Goal: Find specific page/section: Find specific page/section

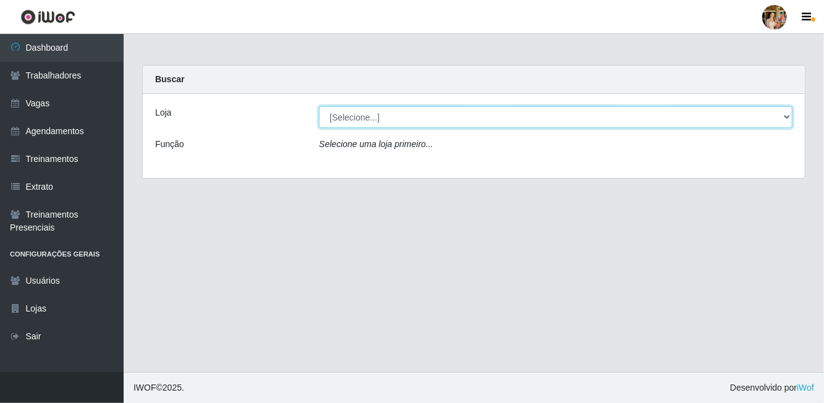
click at [512, 121] on select "[Selecione...] Atacado Vem - [GEOGRAPHIC_DATA] 30 Laranjeiras Velha Atacado Vem…" at bounding box center [555, 117] width 473 height 22
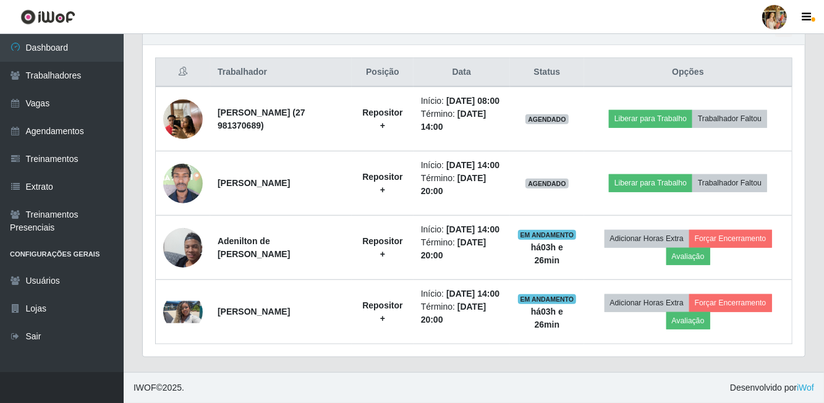
scroll to position [464, 0]
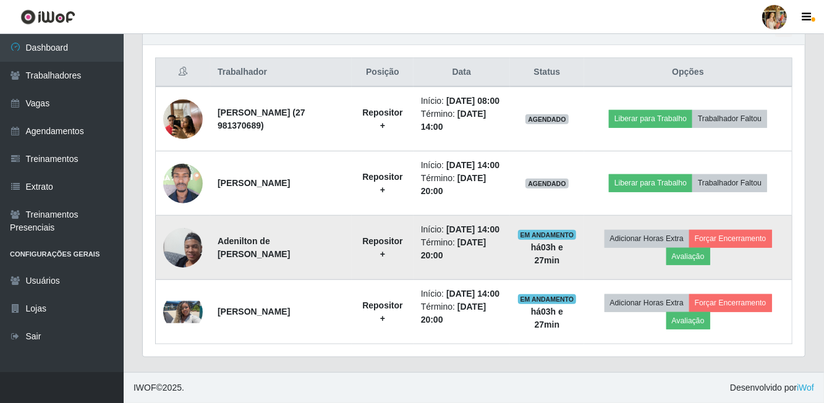
click at [245, 257] on td "Adenilton de [PERSON_NAME]" at bounding box center [281, 248] width 142 height 64
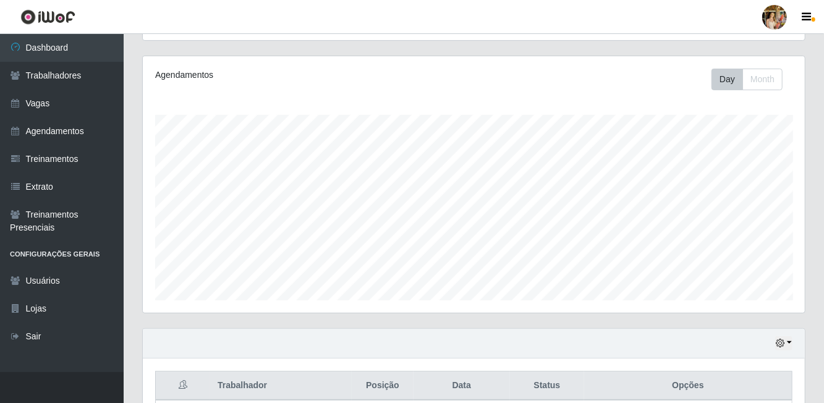
scroll to position [0, 0]
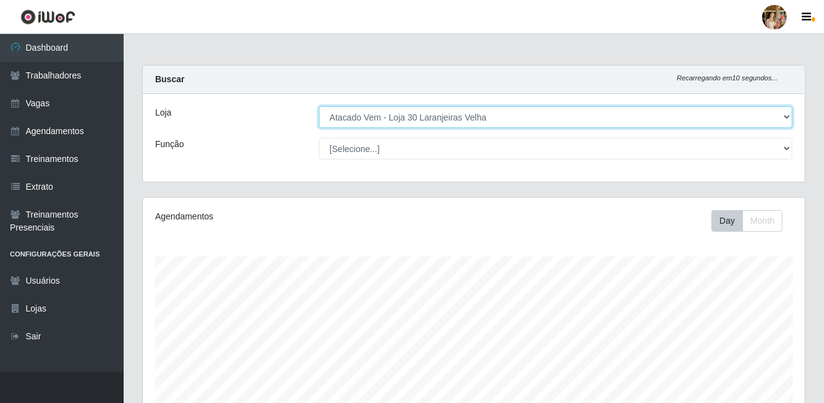
click at [512, 109] on select "[Selecione...] Atacado Vem - [GEOGRAPHIC_DATA] 30 Laranjeiras Velha Atacado Vem…" at bounding box center [555, 117] width 473 height 22
click at [567, 124] on select "[Selecione...] Atacado Vem - [GEOGRAPHIC_DATA] 30 Laranjeiras Velha Atacado Vem…" at bounding box center [555, 117] width 473 height 22
click at [558, 120] on select "[Selecione...] Atacado Vem - [GEOGRAPHIC_DATA] 30 Laranjeiras Velha Atacado Vem…" at bounding box center [555, 117] width 473 height 22
click at [441, 113] on select "[Selecione...] Atacado Vem - [GEOGRAPHIC_DATA] 30 Laranjeiras Velha Atacado Vem…" at bounding box center [555, 117] width 473 height 22
click at [565, 124] on select "[Selecione...] Atacado Vem - [GEOGRAPHIC_DATA] 30 Laranjeiras Velha Atacado Vem…" at bounding box center [555, 117] width 473 height 22
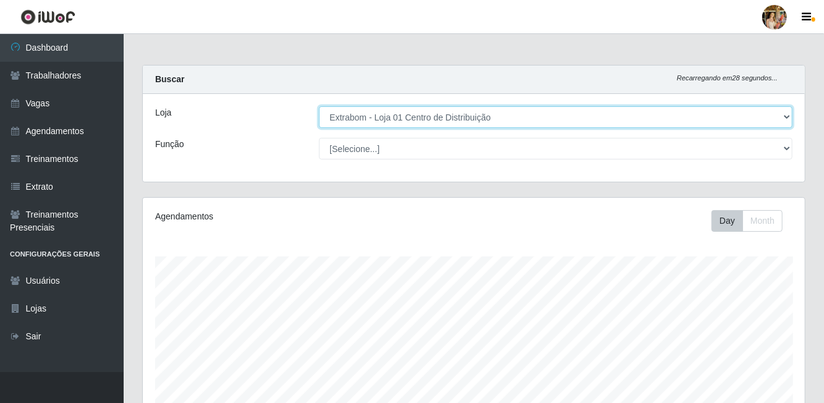
click at [567, 117] on select "[Selecione...] Atacado Vem - [GEOGRAPHIC_DATA] 30 Laranjeiras Velha Atacado Vem…" at bounding box center [555, 117] width 473 height 22
click at [538, 114] on select "[Selecione...] Atacado Vem - [GEOGRAPHIC_DATA] 30 Laranjeiras Velha Atacado Vem…" at bounding box center [555, 117] width 473 height 22
click at [567, 108] on select "[Selecione...] Atacado Vem - [GEOGRAPHIC_DATA] 30 Laranjeiras Velha Atacado Vem…" at bounding box center [555, 117] width 473 height 22
select select "470"
click at [542, 117] on select "[Selecione...] Atacado Vem - [GEOGRAPHIC_DATA] 30 Laranjeiras Velha Atacado Vem…" at bounding box center [555, 117] width 473 height 22
